Goal: Task Accomplishment & Management: Manage account settings

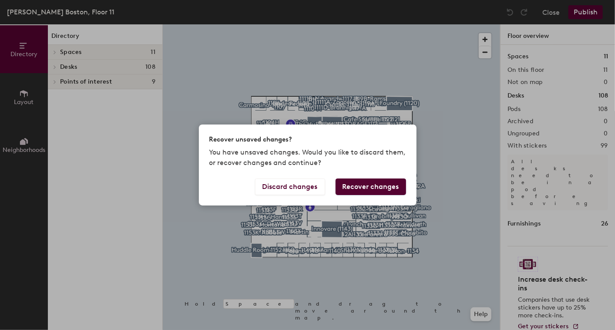
click at [383, 182] on button "Recover changes" at bounding box center [371, 187] width 71 height 17
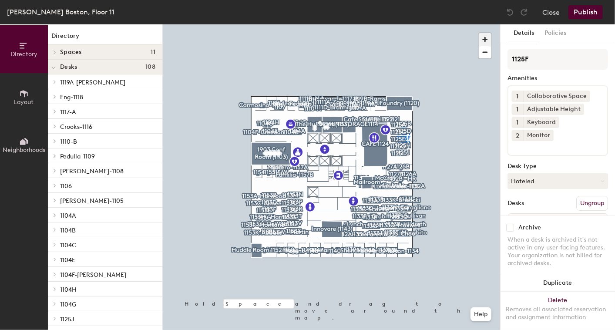
click at [484, 36] on span "button" at bounding box center [485, 39] width 13 height 13
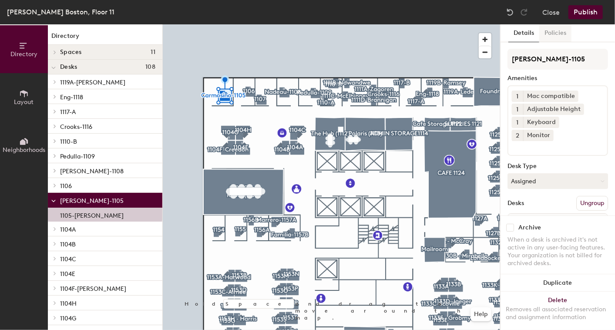
click at [556, 33] on button "Policies" at bounding box center [556, 33] width 32 height 18
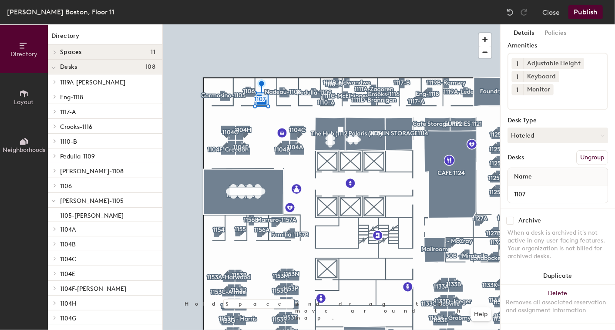
scroll to position [39, 0]
click at [552, 34] on button "Policies" at bounding box center [556, 33] width 32 height 18
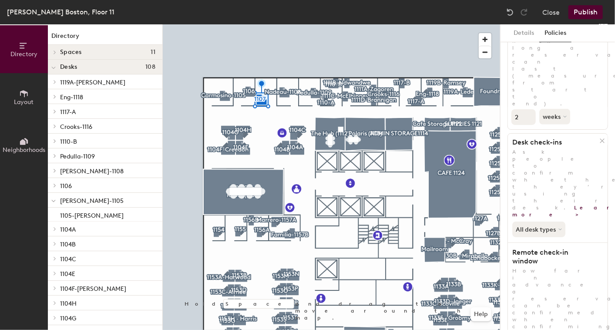
scroll to position [0, 0]
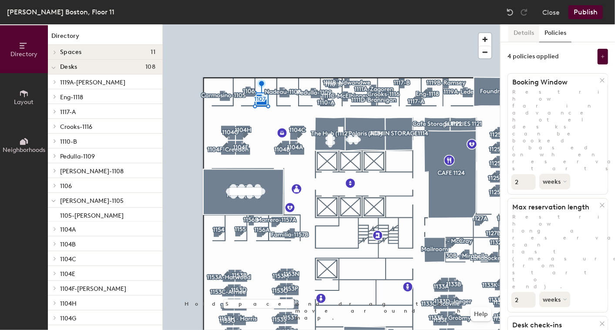
click at [523, 33] on button "Details" at bounding box center [524, 33] width 31 height 18
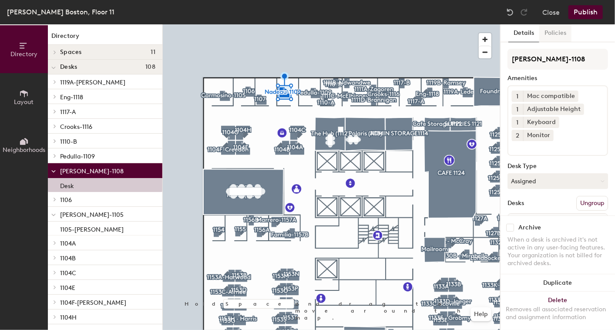
click at [554, 34] on button "Policies" at bounding box center [556, 33] width 32 height 18
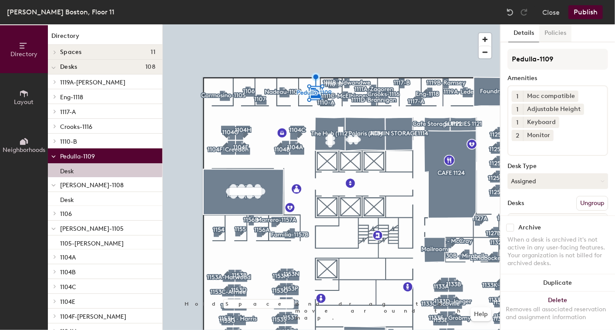
click at [560, 28] on button "Policies" at bounding box center [556, 33] width 32 height 18
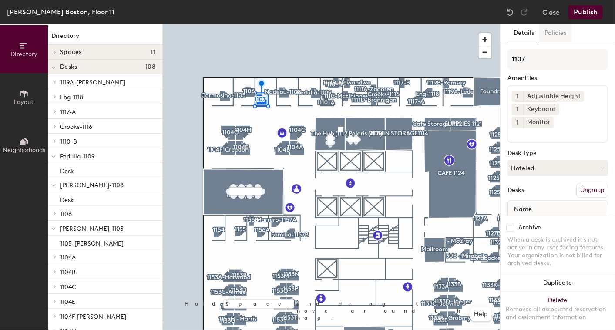
click at [550, 29] on button "Policies" at bounding box center [556, 33] width 32 height 18
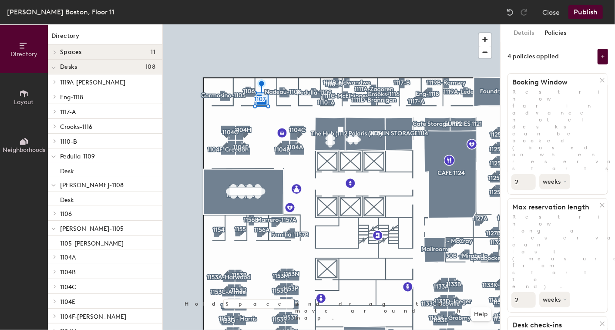
click at [590, 13] on button "Publish" at bounding box center [586, 12] width 34 height 14
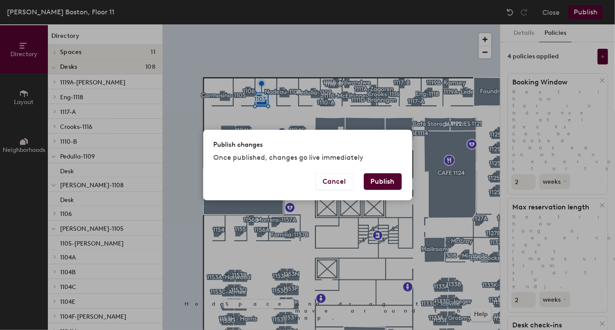
click at [389, 180] on button "Publish" at bounding box center [383, 181] width 38 height 17
